Goal: Find specific page/section: Find specific page/section

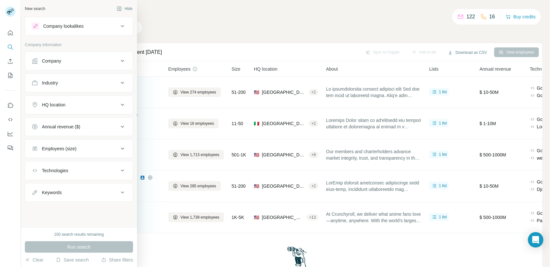
click at [106, 41] on div "Company lookalikes Company information Company Industry HQ location Annual reve…" at bounding box center [79, 109] width 108 height 185
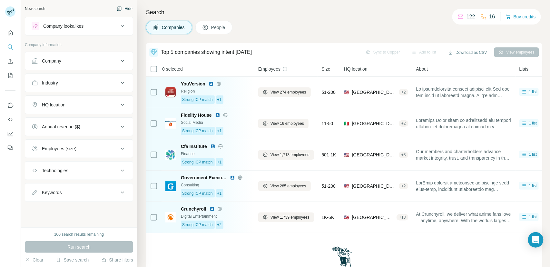
click at [126, 10] on button "Hide" at bounding box center [124, 9] width 25 height 10
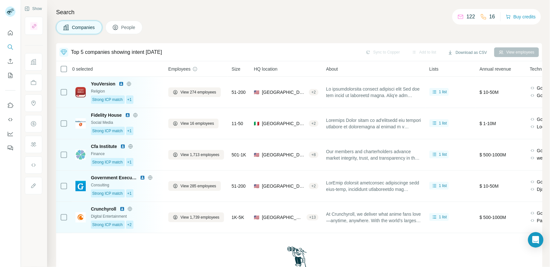
click at [125, 30] on span "People" at bounding box center [128, 27] width 15 height 6
